Goal: Information Seeking & Learning: Learn about a topic

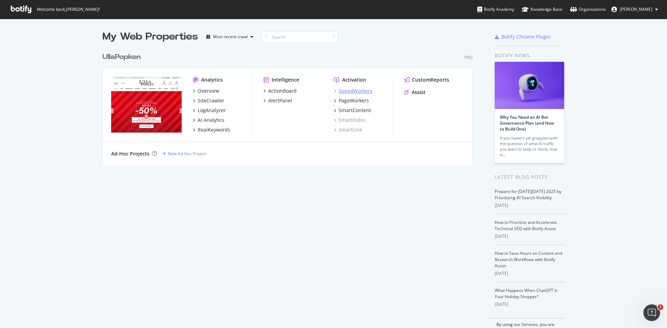
click at [353, 90] on div "SpeedWorkers" at bounding box center [356, 91] width 34 height 7
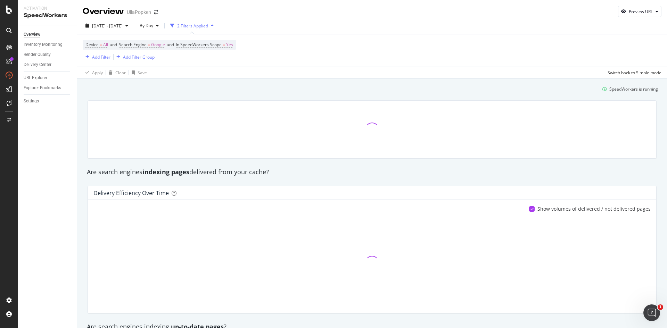
click at [36, 35] on div "Overview" at bounding box center [32, 34] width 17 height 7
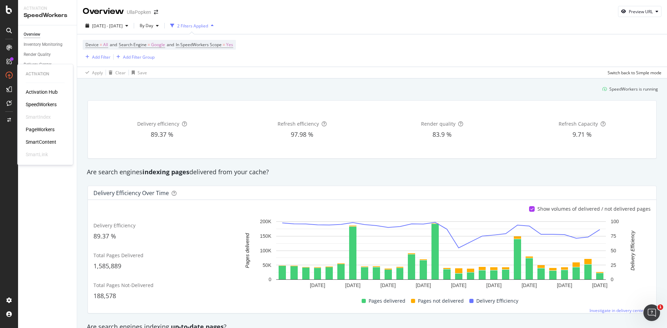
click at [37, 128] on div "PageWorkers" at bounding box center [40, 129] width 29 height 7
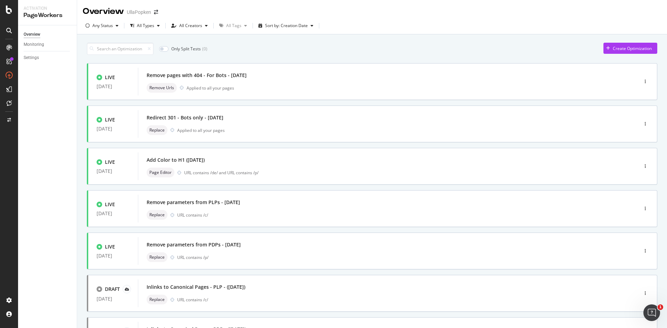
click at [34, 34] on div "Overview" at bounding box center [32, 34] width 17 height 7
click at [36, 65] on div "Overview" at bounding box center [36, 64] width 20 height 7
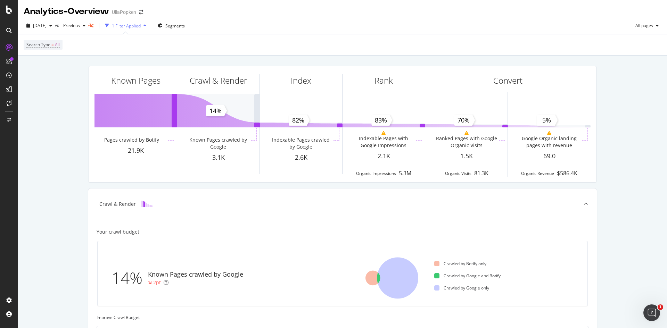
click at [58, 90] on div "Known Pages Pages crawled by Botify 21.9K Crawl & Render Known Pages crawled by…" at bounding box center [342, 308] width 649 height 505
drag, startPoint x: 160, startPoint y: 111, endPoint x: 58, endPoint y: 126, distance: 103.2
click at [58, 126] on div "Known Pages Pages crawled by Botify 21.9K Crawl & Render Known Pages crawled by…" at bounding box center [342, 308] width 649 height 505
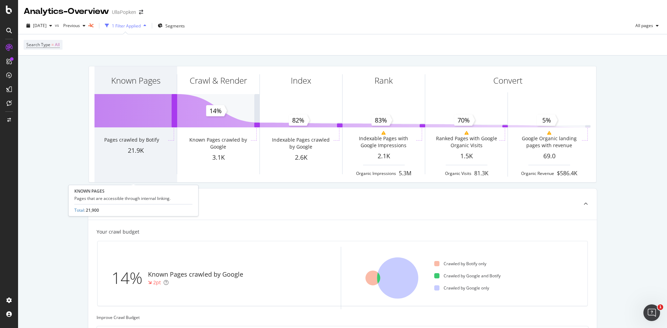
click at [130, 113] on div "Known Pages" at bounding box center [135, 92] width 82 height 53
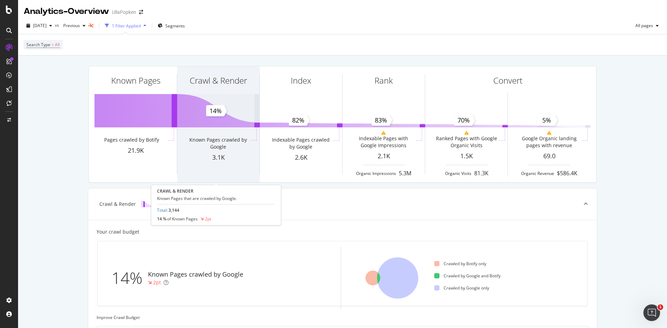
click at [214, 109] on div "Crawl & Render" at bounding box center [218, 92] width 82 height 53
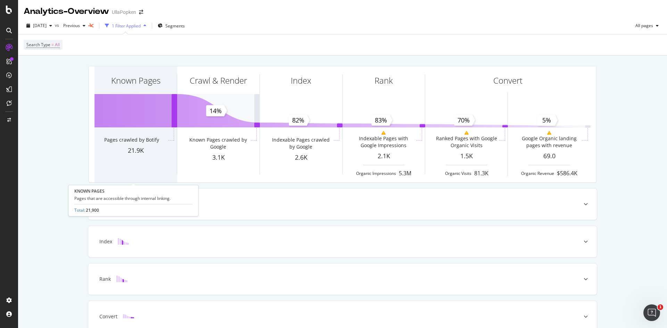
click at [123, 111] on div "Known Pages" at bounding box center [135, 92] width 82 height 53
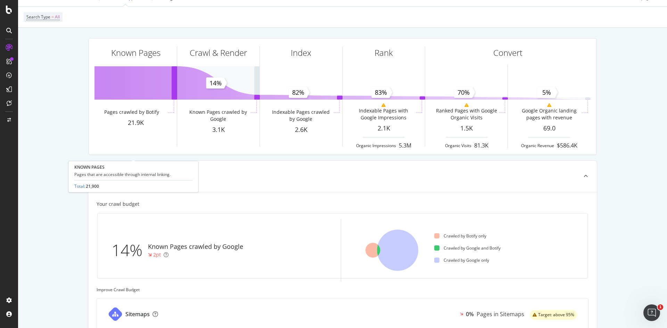
scroll to position [24, 0]
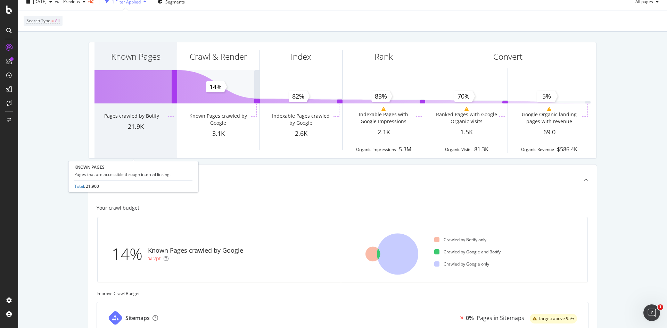
click at [170, 87] on div "Known Pages" at bounding box center [135, 68] width 82 height 53
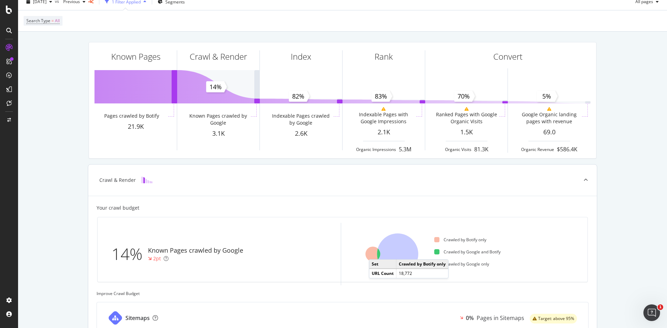
click at [373, 253] on icon at bounding box center [372, 254] width 15 height 15
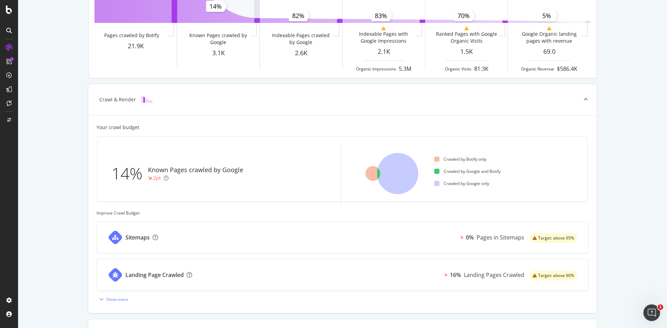
scroll to position [232, 0]
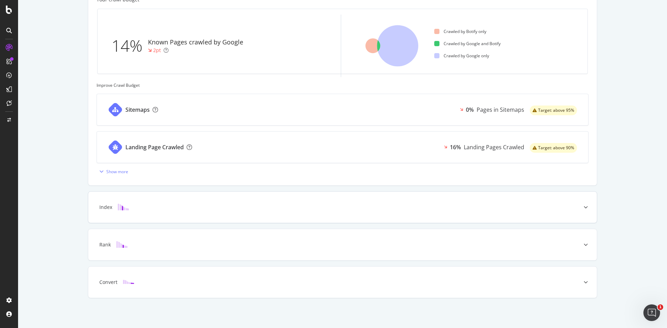
click at [168, 211] on div "Index" at bounding box center [331, 207] width 481 height 7
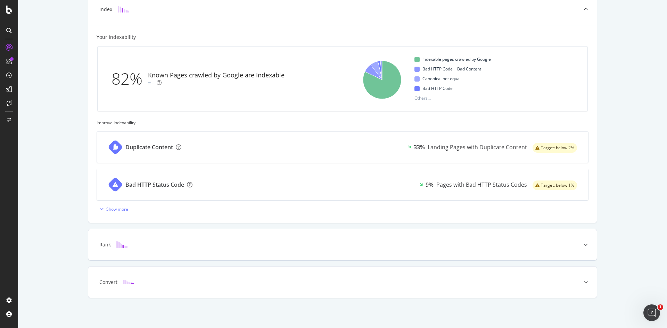
click at [155, 249] on div "Rank" at bounding box center [342, 244] width 509 height 31
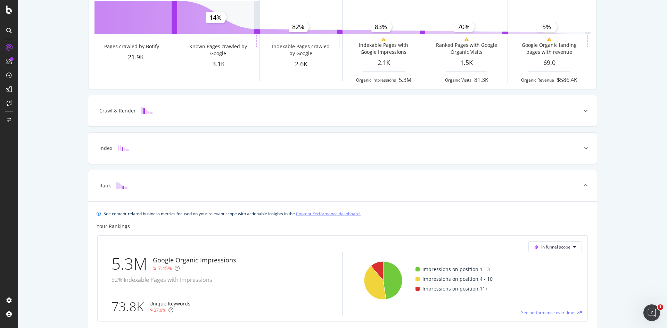
scroll to position [0, 0]
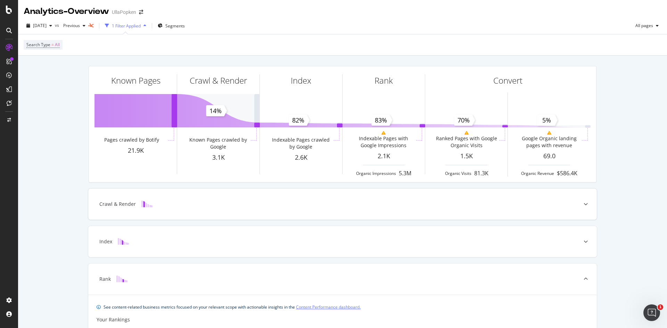
click at [225, 211] on div "Crawl & Render" at bounding box center [342, 204] width 509 height 31
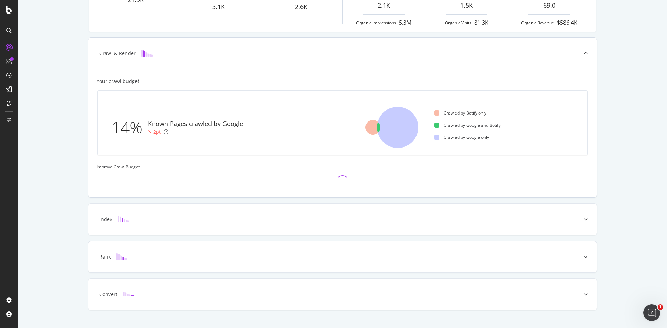
scroll to position [163, 0]
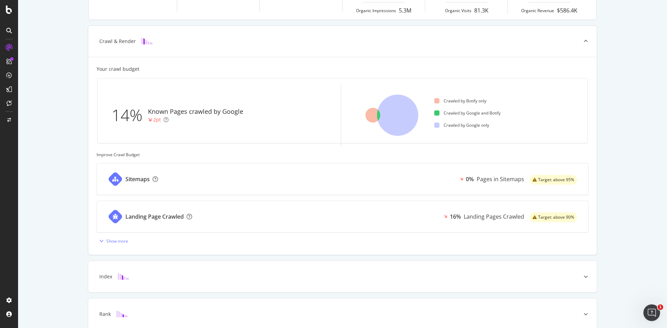
click at [207, 220] on div "Landing Page Crawled 16% Landing Pages Crawled Target: above 90%" at bounding box center [342, 216] width 491 height 31
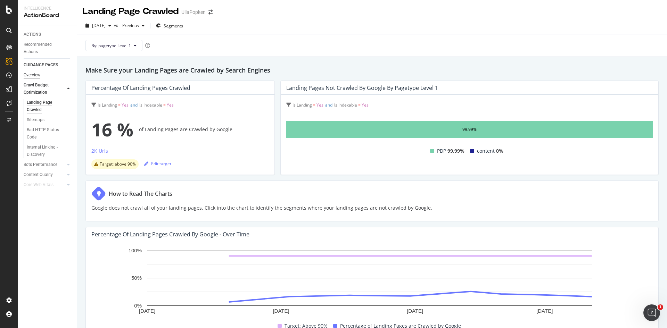
click at [37, 72] on div "Overview" at bounding box center [32, 75] width 17 height 7
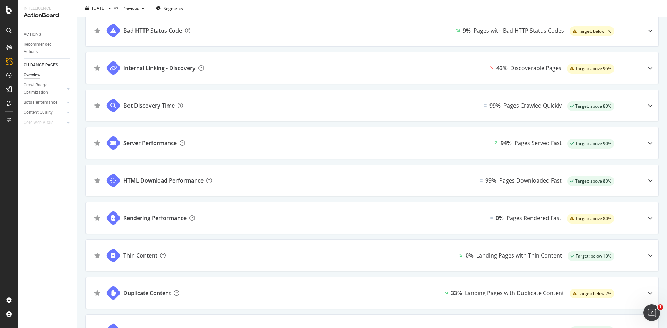
scroll to position [220, 0]
click at [369, 217] on div "Rendering Performance 0% Pages Rendered Fast Target: above 80%" at bounding box center [372, 217] width 572 height 31
click at [642, 224] on div at bounding box center [650, 217] width 16 height 31
click at [648, 218] on icon at bounding box center [650, 217] width 5 height 5
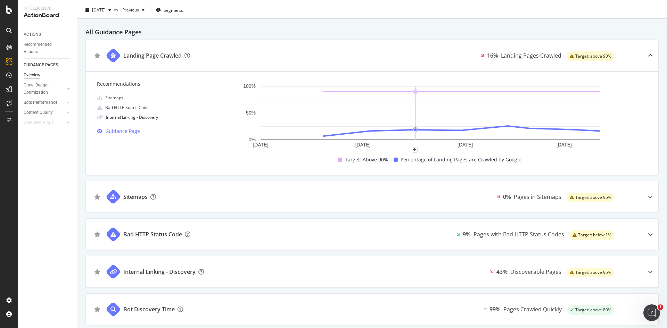
scroll to position [11, 0]
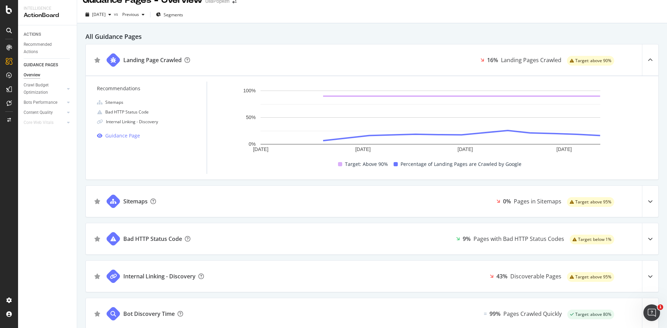
click at [645, 65] on div at bounding box center [650, 59] width 16 height 31
click at [39, 129] on div "PageWorkers" at bounding box center [40, 129] width 29 height 7
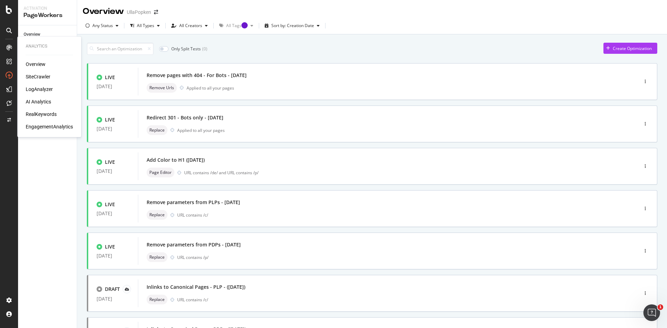
click at [43, 63] on div "Overview" at bounding box center [36, 64] width 20 height 7
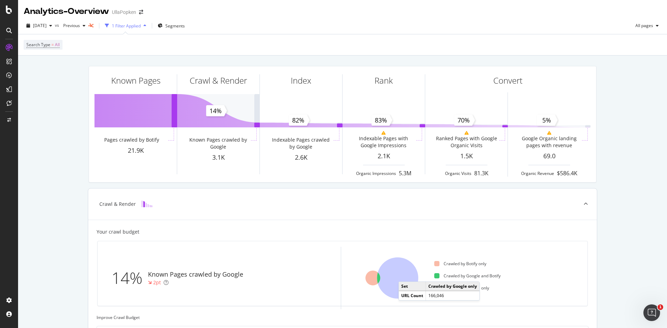
click at [402, 275] on icon at bounding box center [397, 278] width 41 height 41
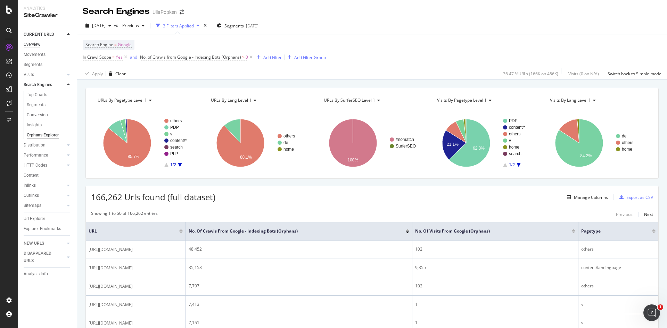
click at [33, 43] on div "Overview" at bounding box center [32, 44] width 17 height 7
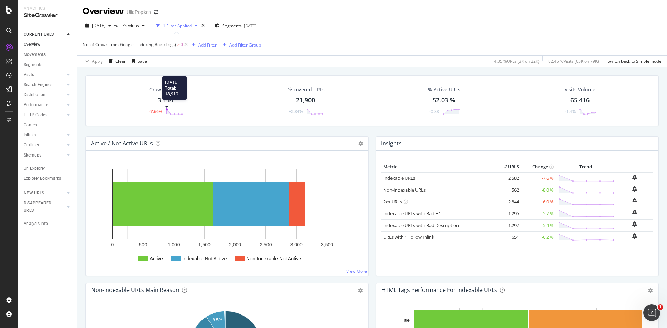
click at [167, 114] on icon at bounding box center [174, 111] width 17 height 7
click at [159, 112] on div "-7.66%" at bounding box center [155, 112] width 13 height 6
drag, startPoint x: 174, startPoint y: 103, endPoint x: 153, endPoint y: 97, distance: 22.2
drag, startPoint x: 153, startPoint y: 97, endPoint x: 162, endPoint y: 88, distance: 12.3
drag, startPoint x: 162, startPoint y: 88, endPoint x: 134, endPoint y: 133, distance: 53.1
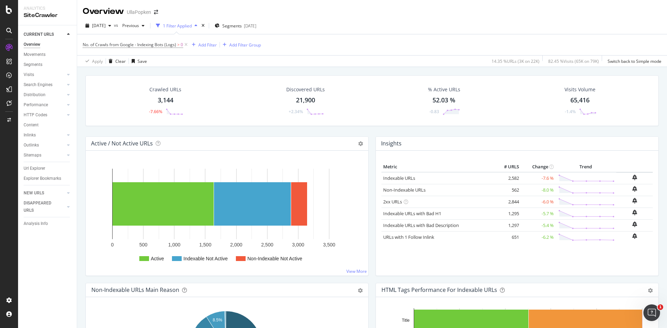
click at [134, 133] on div "Crawled URLs 3,144 -7.66% Discovered URLs 21,900 +2.34% % Active URLs 52.03 % -…" at bounding box center [372, 105] width 580 height 61
